Goal: Check status: Check status

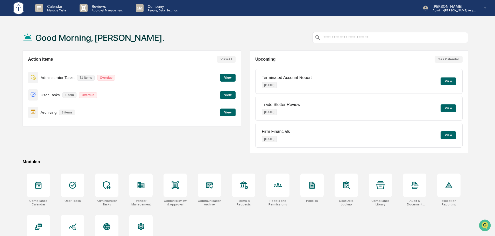
click at [229, 111] on button "View" at bounding box center [228, 113] width 16 height 8
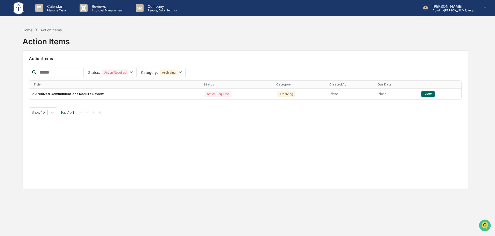
click at [21, 32] on div "Home Action Items Action Items Action Items Status : Action Required Select/Des…" at bounding box center [245, 143] width 461 height 236
click at [28, 28] on div "Home" at bounding box center [28, 30] width 10 height 4
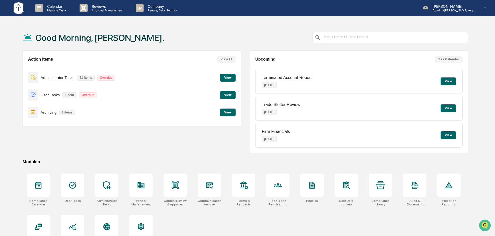
click at [226, 94] on button "View" at bounding box center [228, 95] width 16 height 8
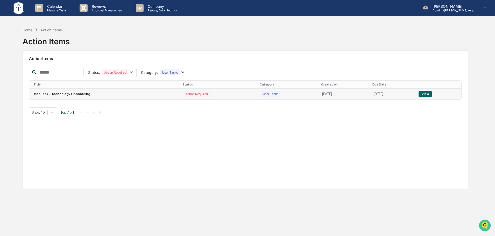
click at [425, 93] on button "View" at bounding box center [424, 94] width 13 height 7
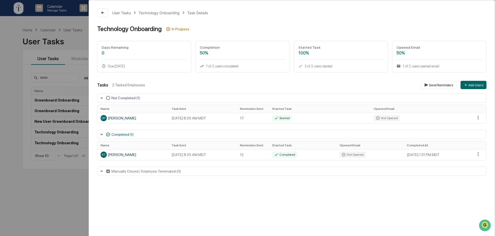
click at [74, 40] on div "User Tasks Technology Onboarding Task Details Technology Onboarding In Progress…" at bounding box center [247, 118] width 495 height 236
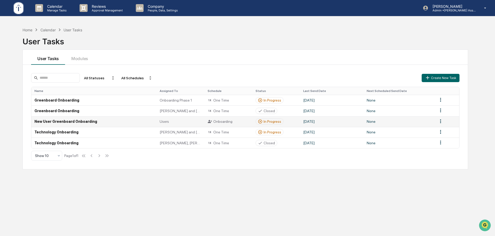
click at [265, 121] on div "In Progress" at bounding box center [272, 121] width 18 height 4
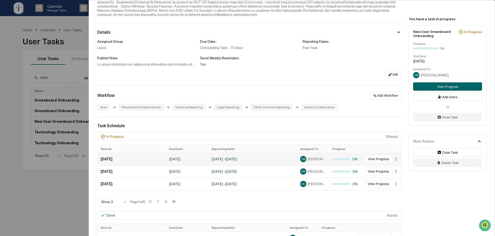
scroll to position [86, 0]
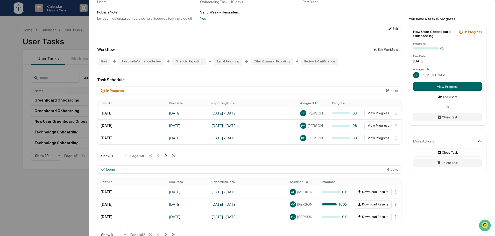
click at [167, 155] on icon at bounding box center [166, 156] width 6 height 6
click at [159, 156] on icon at bounding box center [159, 156] width 6 height 6
click at [169, 156] on icon at bounding box center [166, 156] width 6 height 6
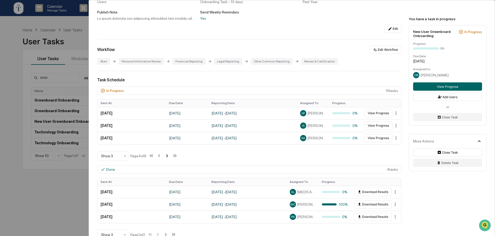
click at [168, 157] on icon at bounding box center [167, 155] width 2 height 3
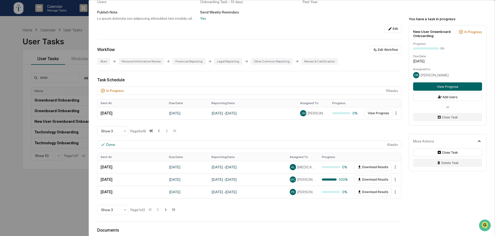
click at [154, 131] on icon at bounding box center [151, 131] width 6 height 6
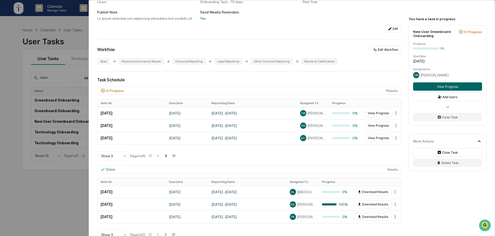
click at [168, 155] on icon at bounding box center [166, 156] width 6 height 6
click at [286, 26] on div "Edit" at bounding box center [249, 29] width 304 height 8
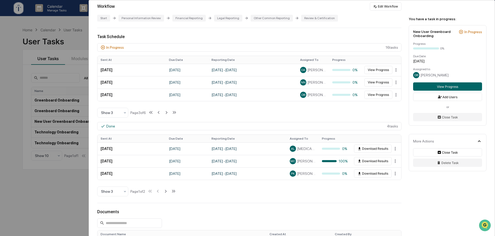
scroll to position [0, 0]
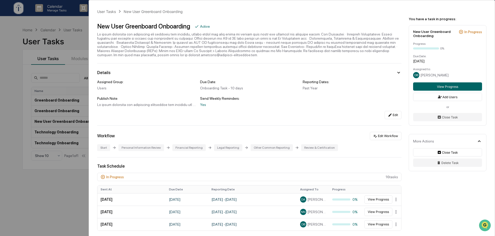
click at [57, 193] on div "User Tasks New User Greenboard Onboarding New User Greenboard Onboarding Active…" at bounding box center [247, 118] width 495 height 236
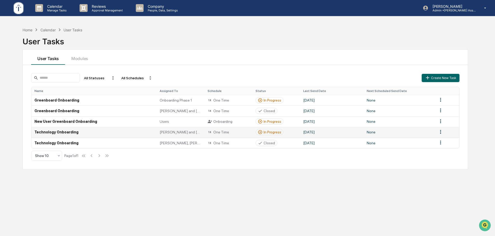
click at [270, 132] on div "In Progress" at bounding box center [272, 132] width 18 height 4
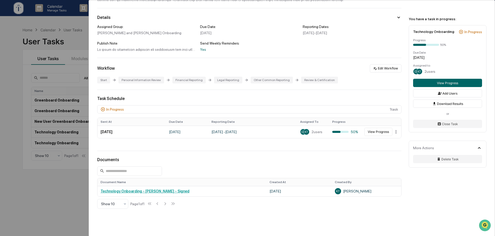
scroll to position [97, 0]
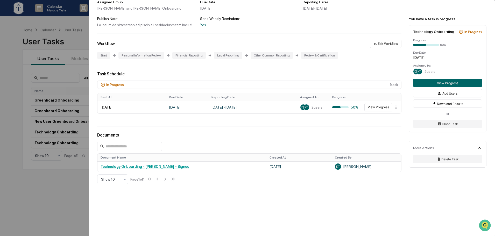
click at [63, 183] on div "User Tasks Technology Onboarding Technology Onboarding Active Details Assigned …" at bounding box center [247, 118] width 495 height 236
